Goal: Task Accomplishment & Management: Manage account settings

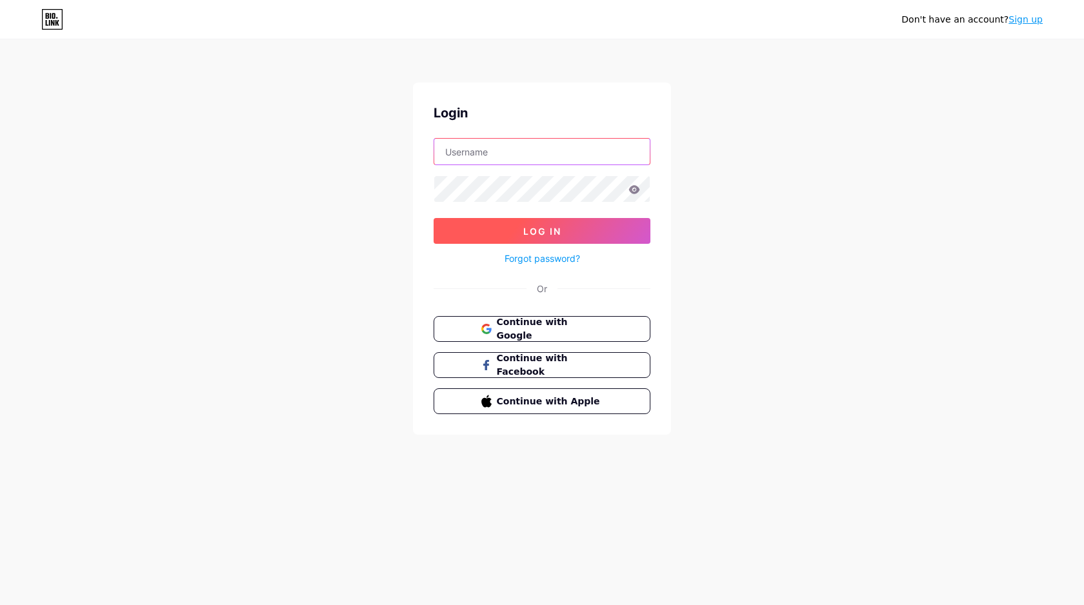
type input "[EMAIL_ADDRESS][DOMAIN_NAME]"
click at [618, 232] on button "Log In" at bounding box center [542, 231] width 217 height 26
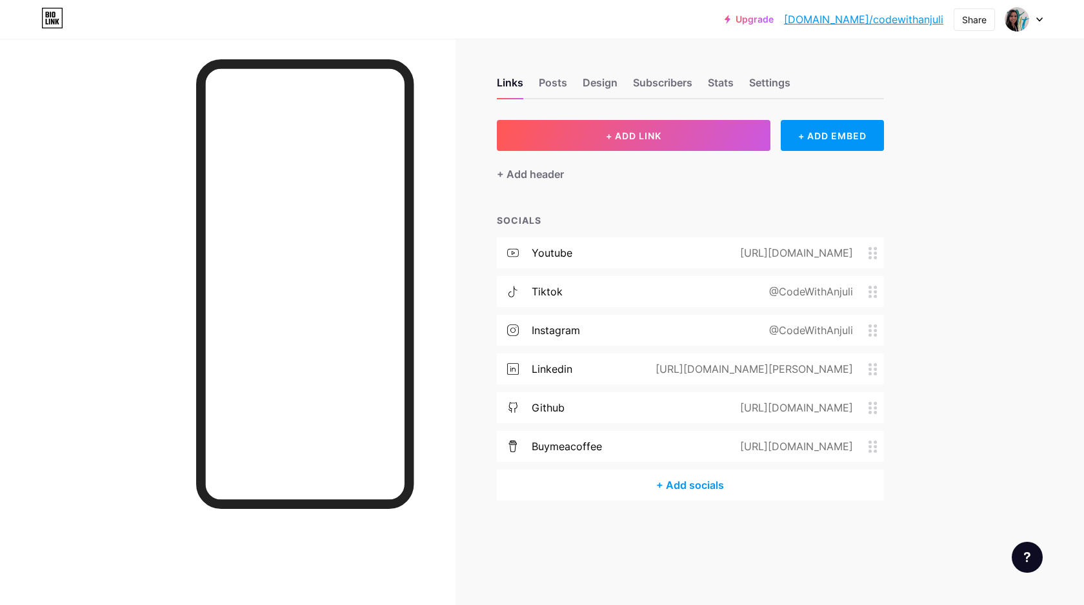
click at [1040, 19] on icon at bounding box center [1039, 19] width 5 height 3
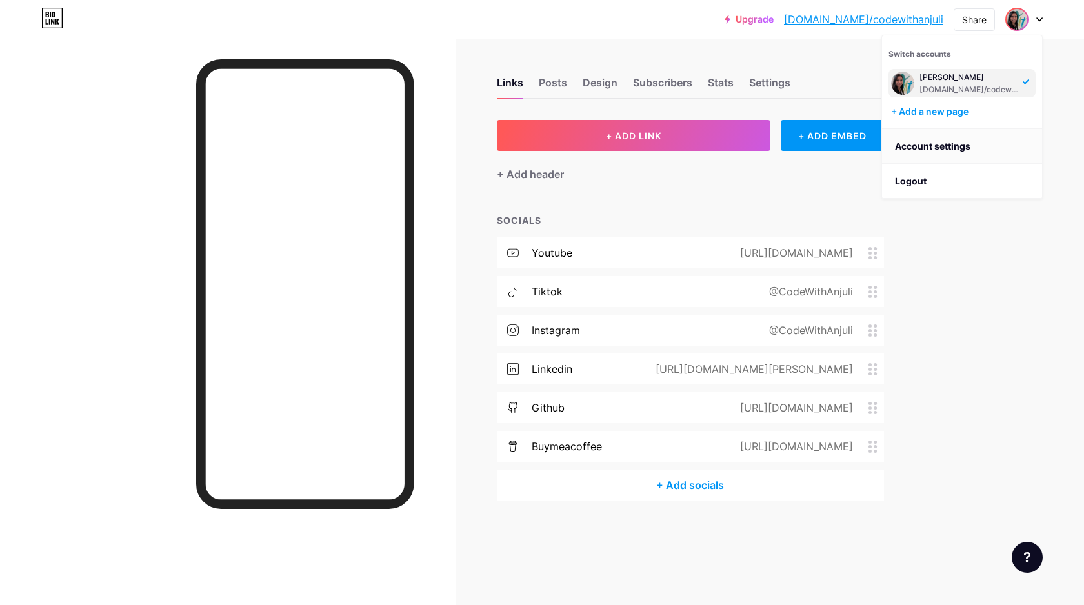
click at [950, 143] on link "Account settings" at bounding box center [962, 146] width 160 height 35
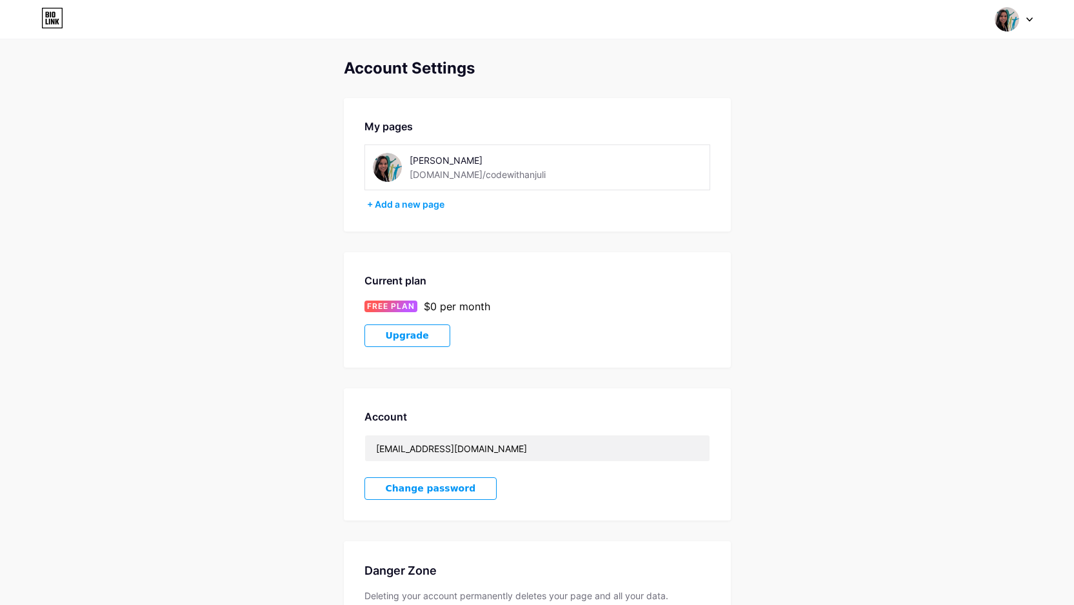
click at [385, 172] on img at bounding box center [387, 167] width 29 height 29
click at [427, 159] on div "[PERSON_NAME]" at bounding box center [501, 161] width 183 height 14
click at [417, 157] on div "[PERSON_NAME]" at bounding box center [501, 161] width 183 height 14
click at [385, 166] on img at bounding box center [387, 167] width 29 height 29
click at [1015, 16] on img at bounding box center [1007, 19] width 25 height 25
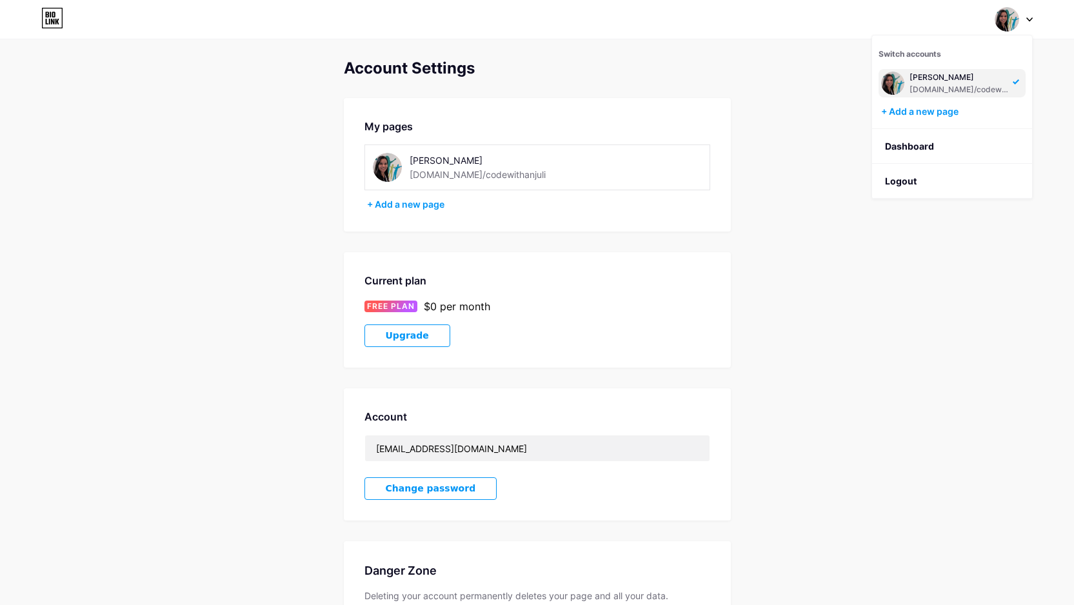
click at [960, 81] on div "[PERSON_NAME]" at bounding box center [959, 77] width 99 height 10
click at [1005, 29] on img at bounding box center [1007, 19] width 25 height 25
click at [754, 213] on div "Account Settings My pages [PERSON_NAME] [DOMAIN_NAME]/codewithanjuli + Add a ne…" at bounding box center [537, 364] width 1074 height 610
click at [1008, 19] on img at bounding box center [1007, 19] width 25 height 25
click at [924, 143] on link "Dashboard" at bounding box center [952, 146] width 160 height 35
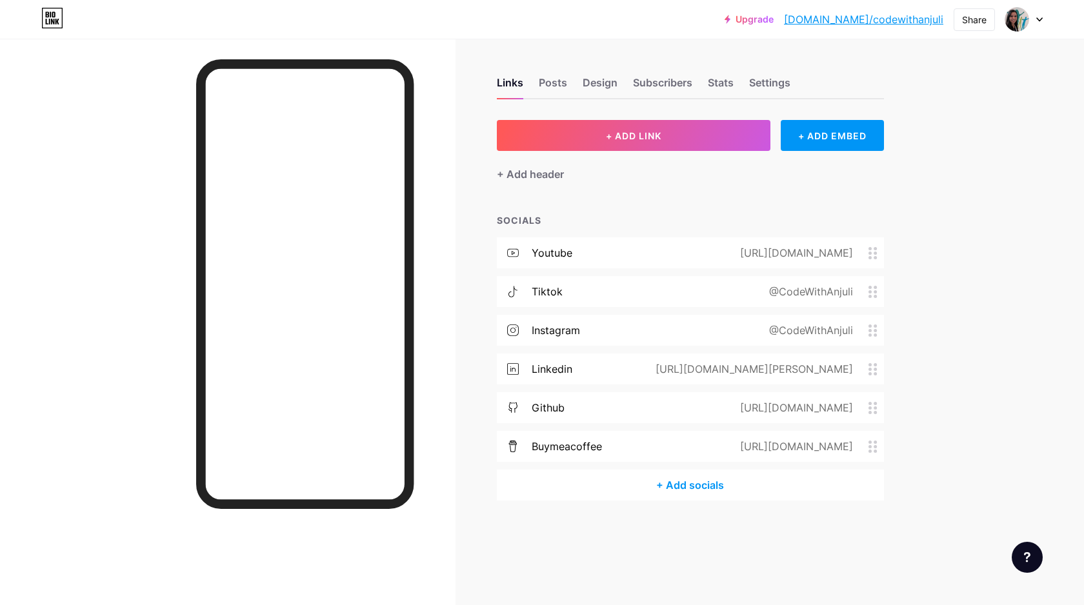
click at [743, 79] on div "Links Posts Design Subscribers Stats Settings" at bounding box center [690, 76] width 387 height 45
click at [756, 79] on div "Settings" at bounding box center [769, 86] width 41 height 23
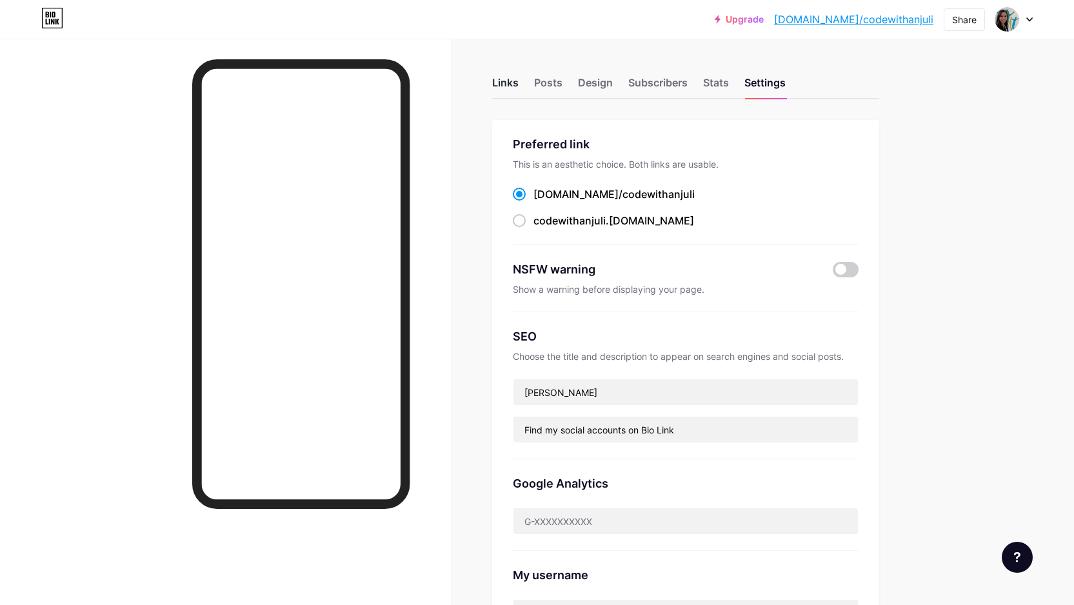
click at [516, 79] on div "Links" at bounding box center [505, 86] width 26 height 23
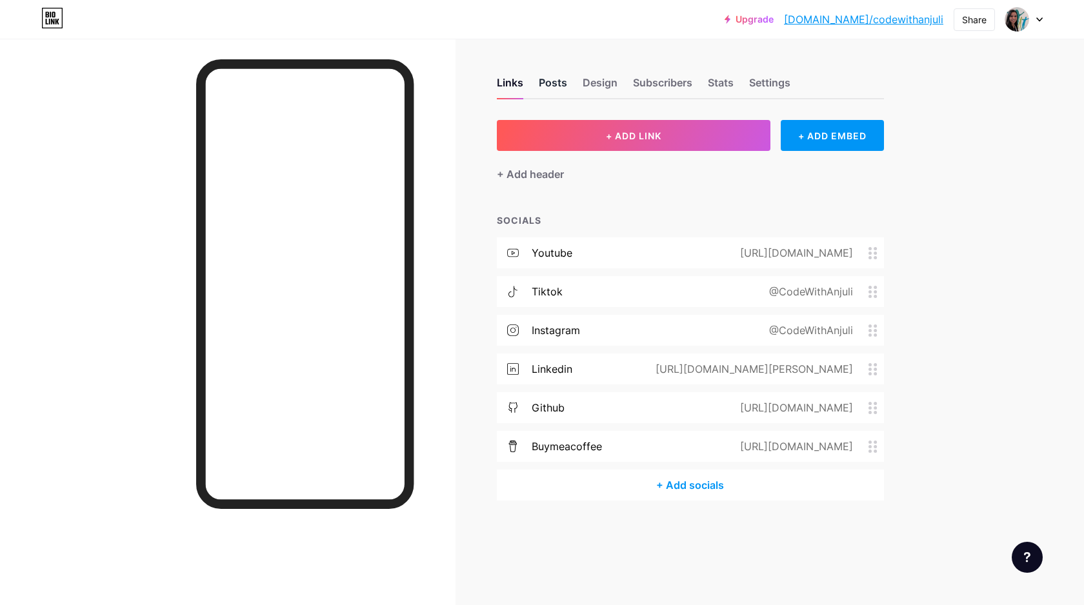
click at [546, 75] on div "Posts" at bounding box center [553, 86] width 28 height 23
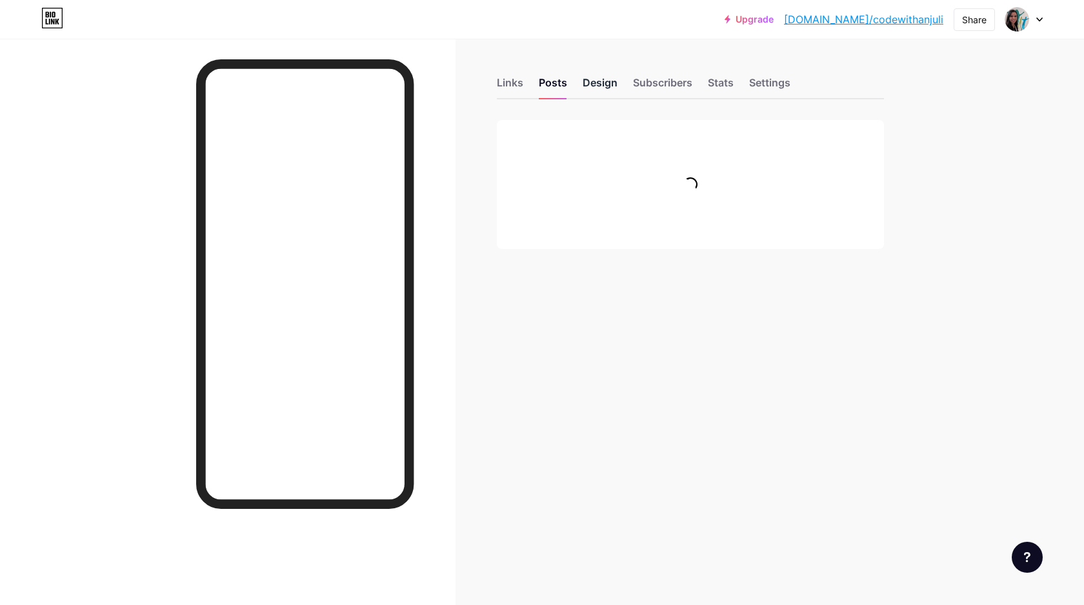
click at [590, 77] on div "Design" at bounding box center [600, 86] width 35 height 23
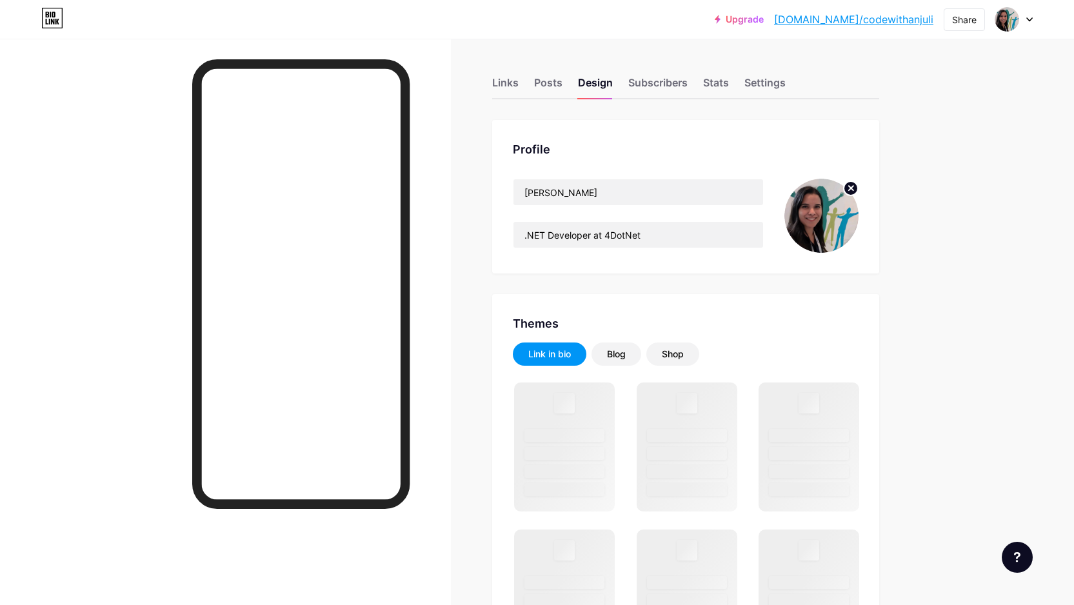
click at [858, 188] on circle at bounding box center [851, 188] width 14 height 14
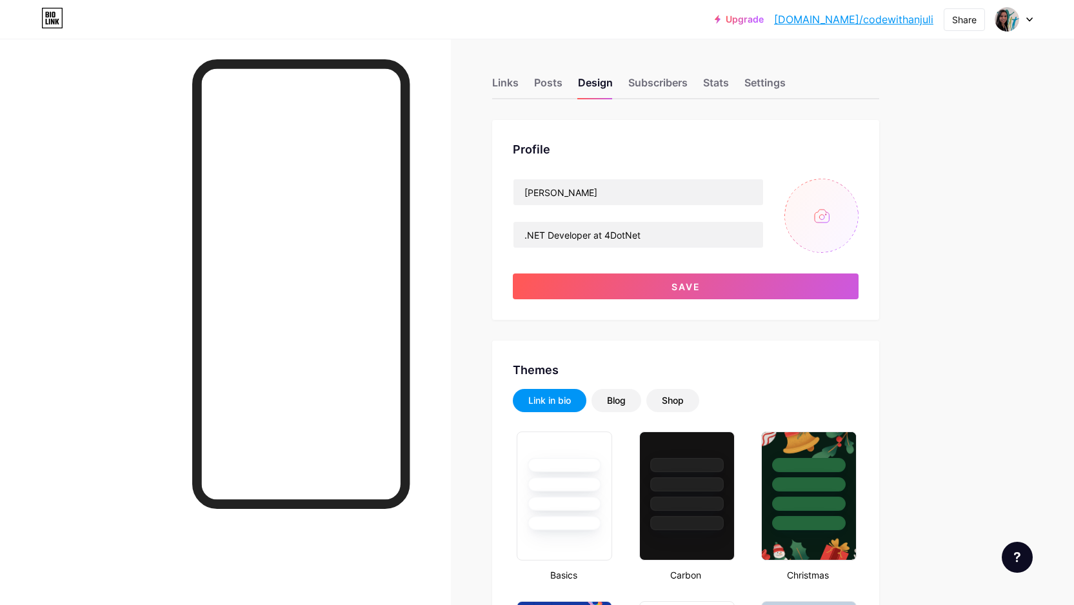
click at [835, 203] on input "file" at bounding box center [822, 216] width 74 height 74
type input "C:\fakepath\IMG-20250816-WA0019.jpg"
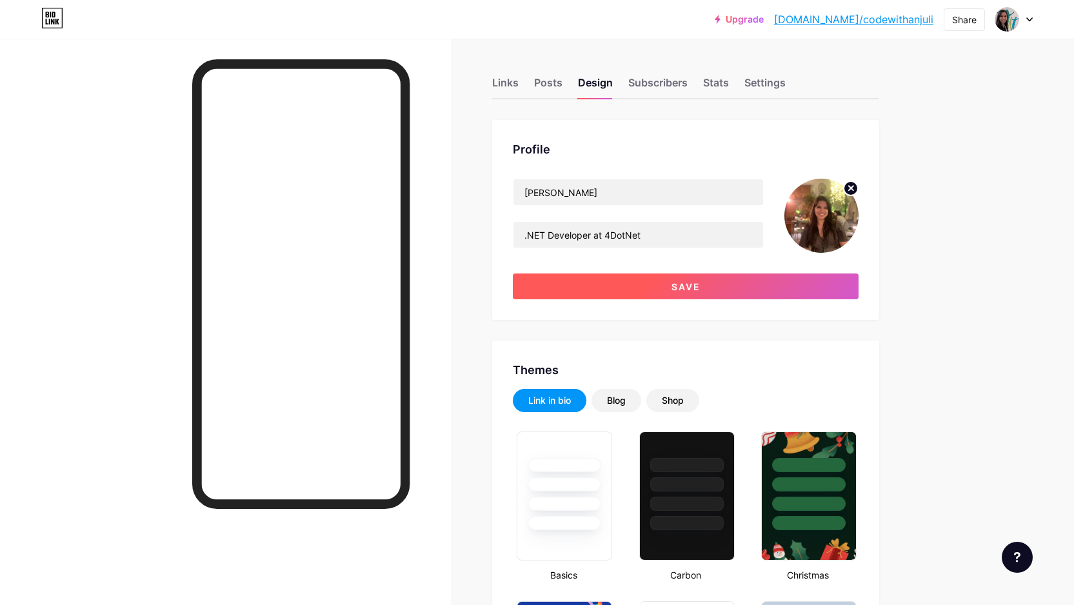
click at [632, 289] on button "Save" at bounding box center [686, 287] width 346 height 26
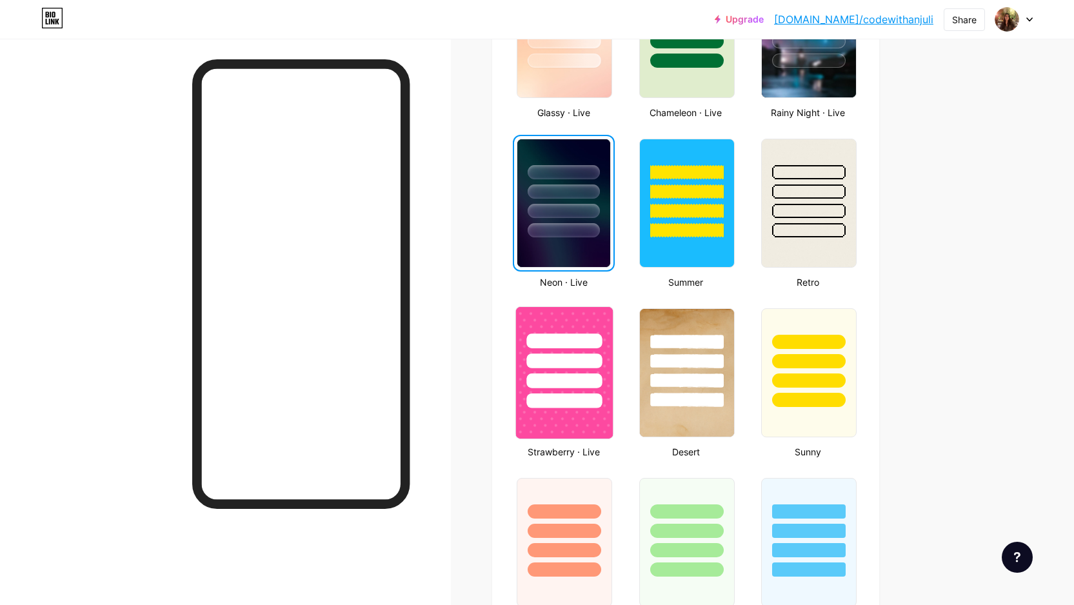
scroll to position [757, 0]
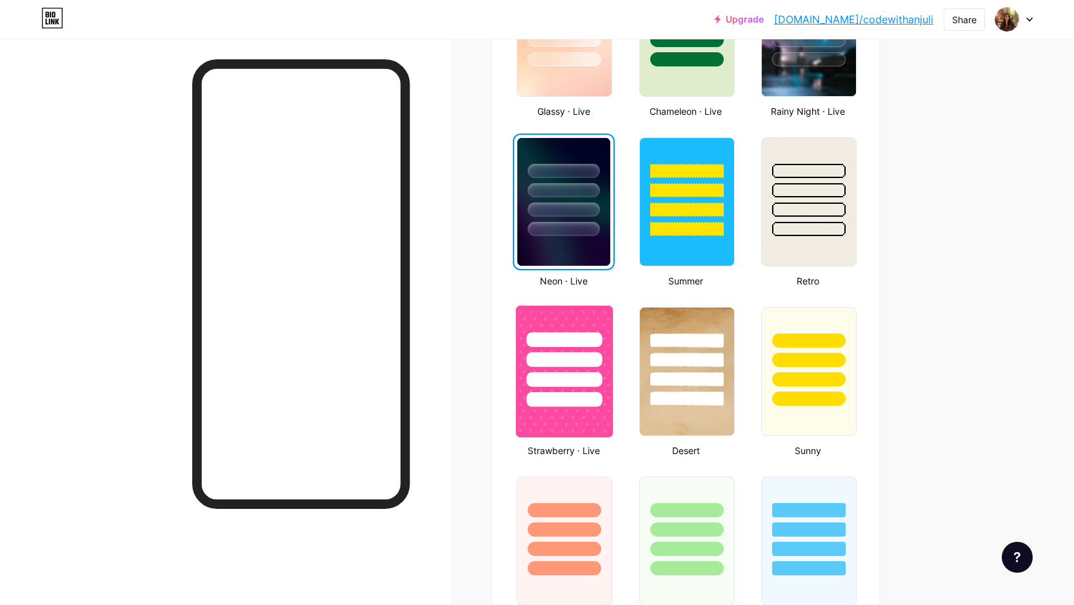
click at [608, 337] on div at bounding box center [564, 356] width 97 height 101
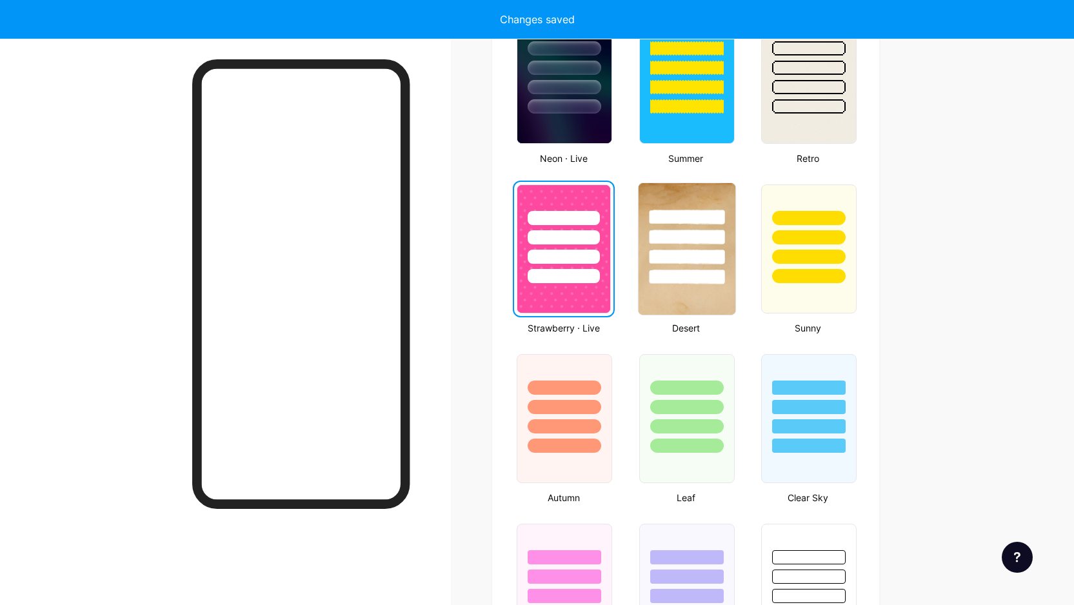
scroll to position [953, 0]
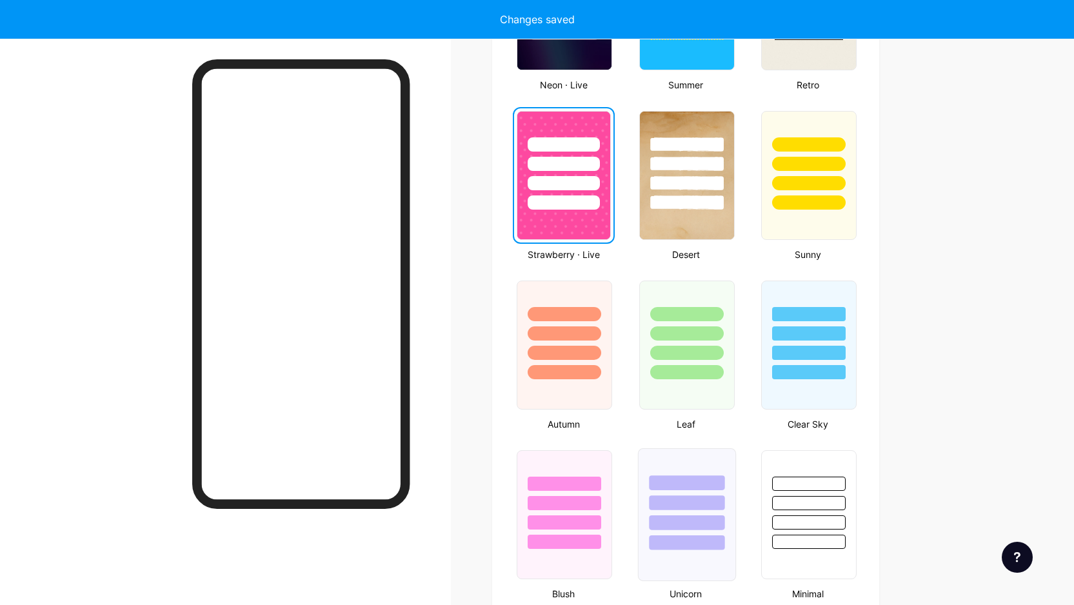
click at [672, 485] on div at bounding box center [686, 482] width 75 height 15
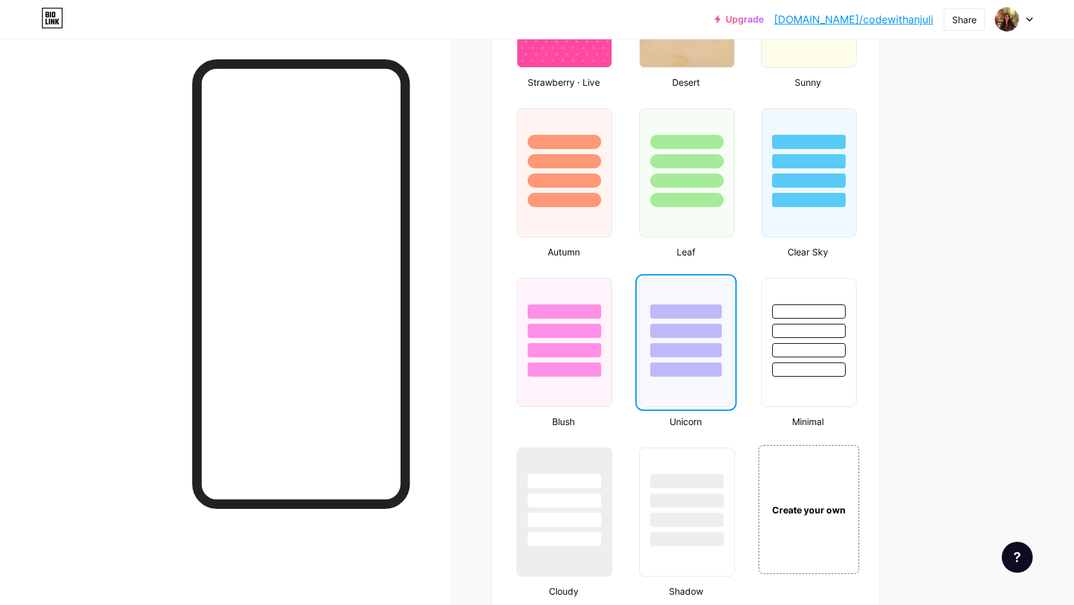
scroll to position [1121, 0]
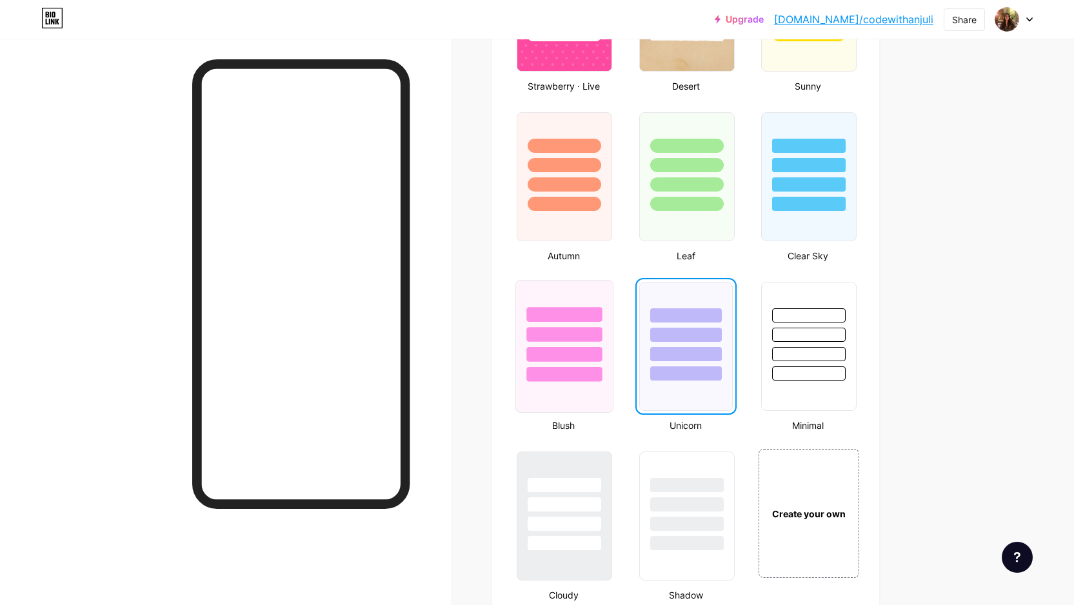
click at [607, 403] on div at bounding box center [564, 346] width 98 height 133
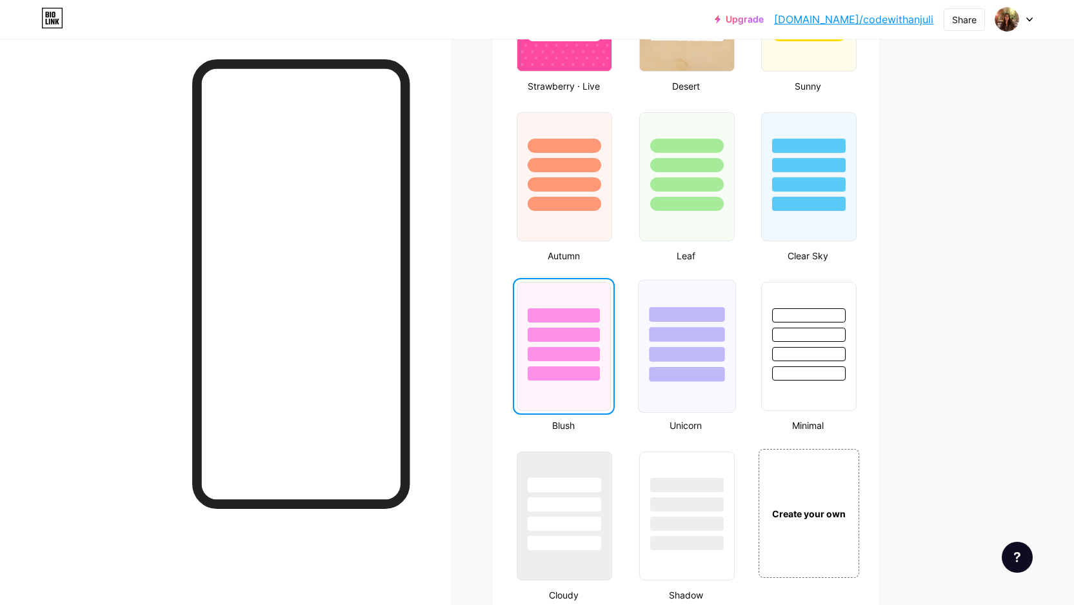
click at [697, 386] on div at bounding box center [686, 346] width 98 height 133
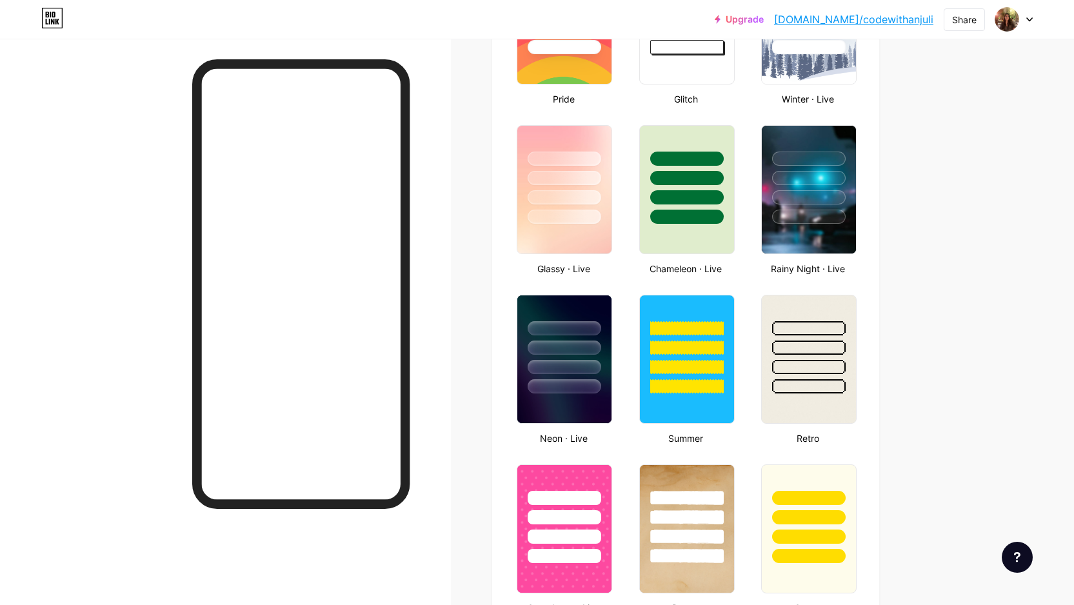
scroll to position [590, 0]
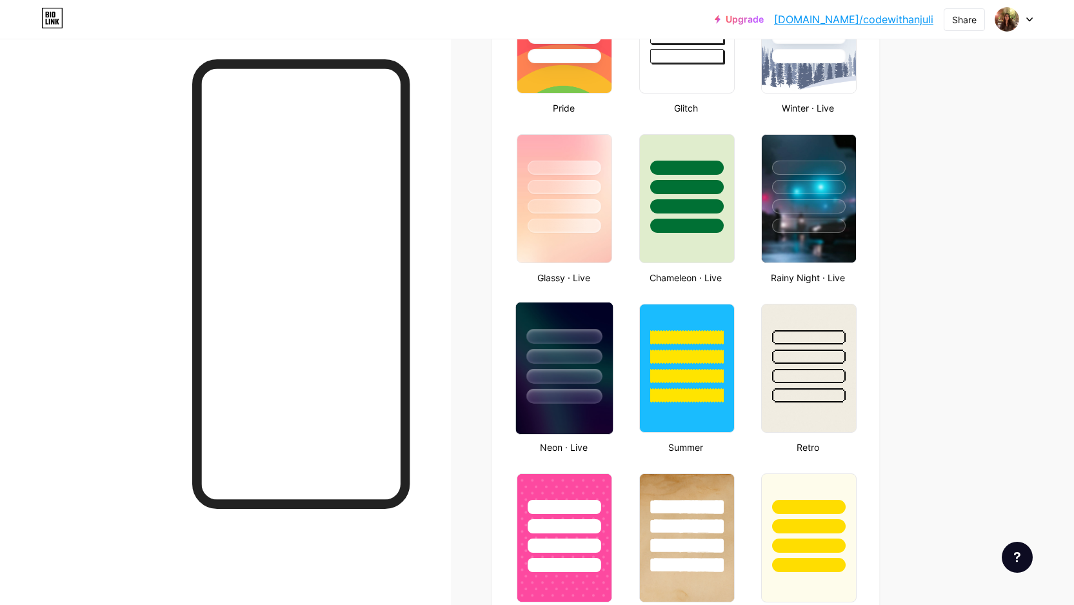
click at [608, 392] on div at bounding box center [564, 353] width 97 height 101
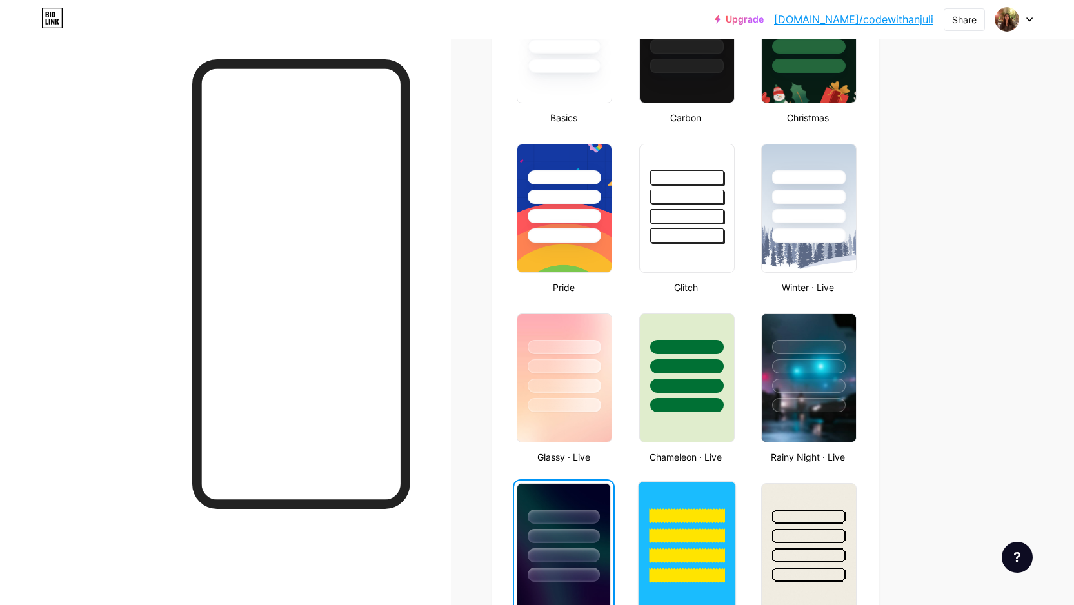
scroll to position [406, 0]
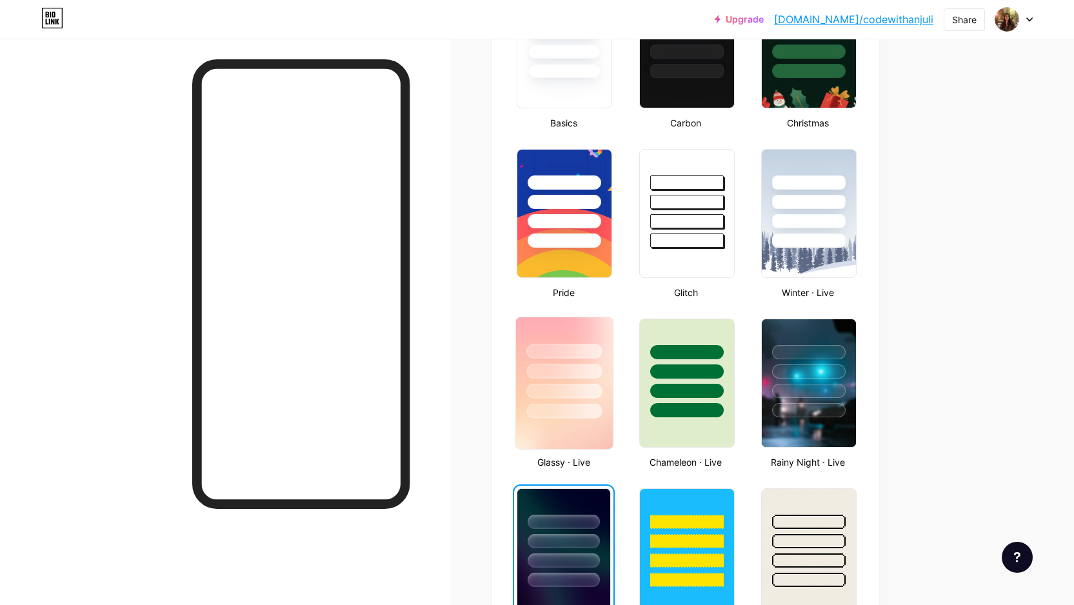
click at [590, 397] on div at bounding box center [564, 391] width 75 height 15
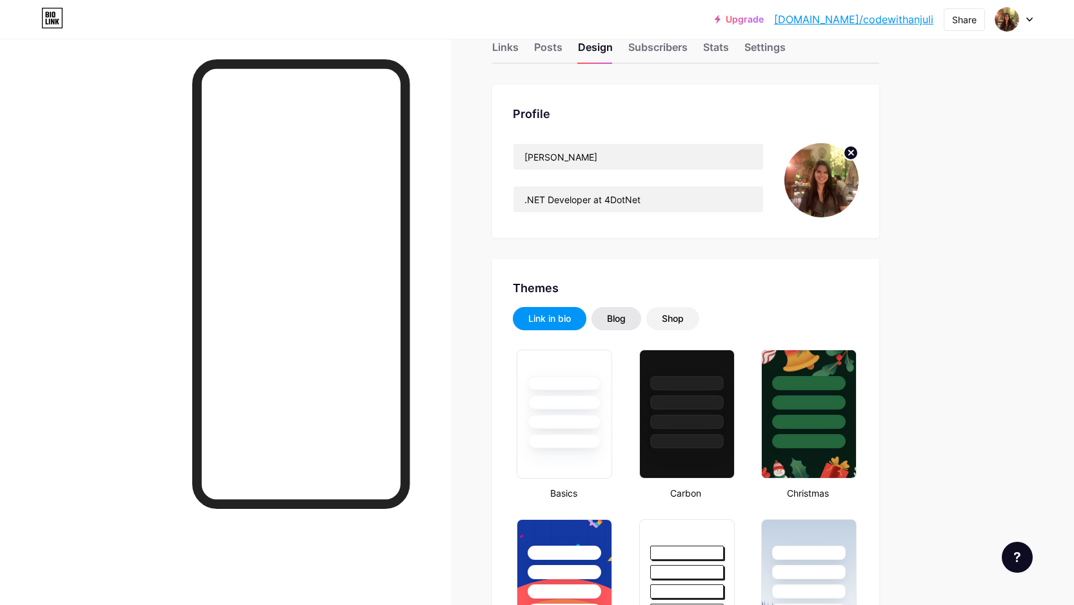
scroll to position [0, 0]
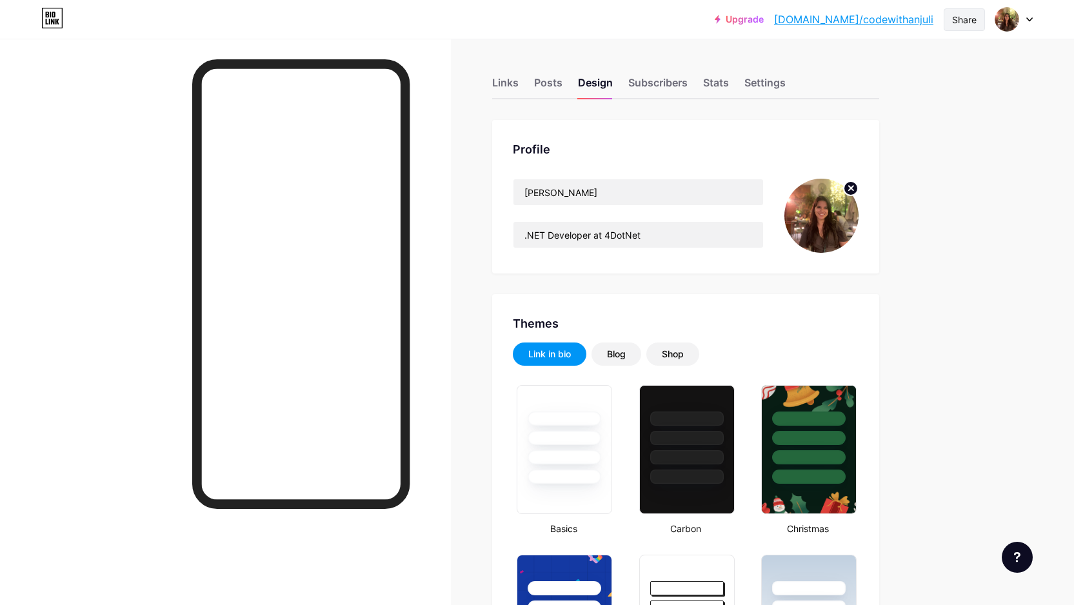
click at [961, 21] on div "Share" at bounding box center [964, 20] width 25 height 14
click at [945, 95] on div "Get my QR code" at bounding box center [888, 97] width 192 height 31
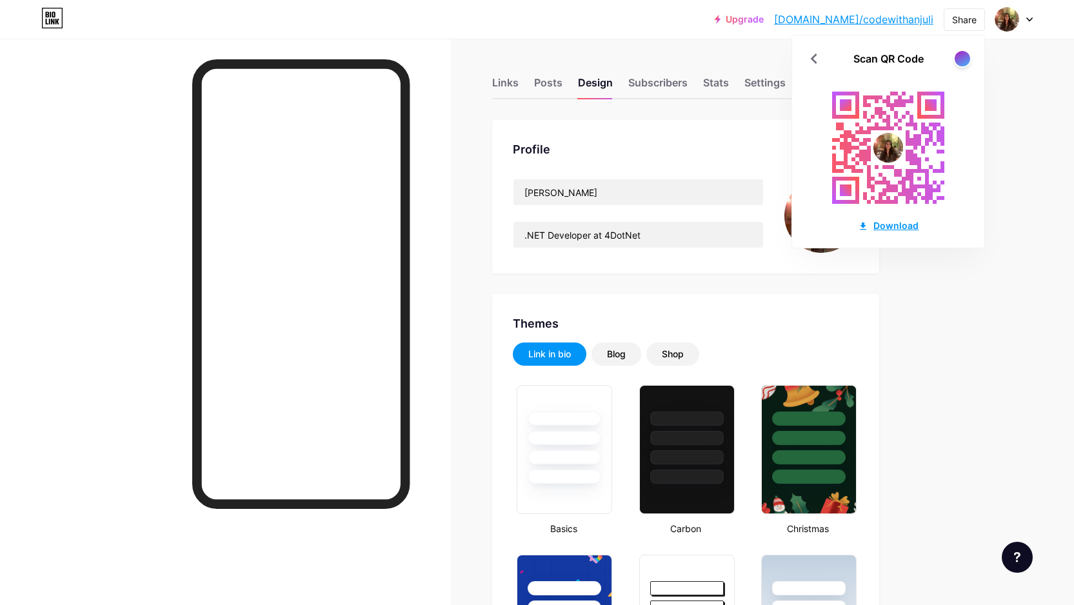
click at [893, 226] on div "Download" at bounding box center [888, 226] width 61 height 14
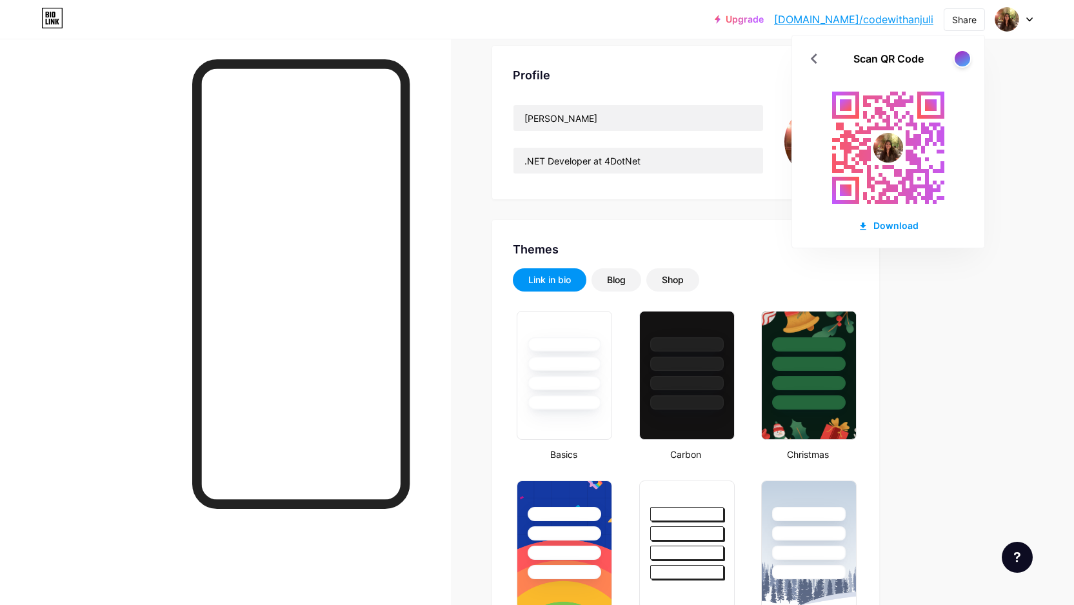
scroll to position [76, 0]
